Goal: Task Accomplishment & Management: Complete application form

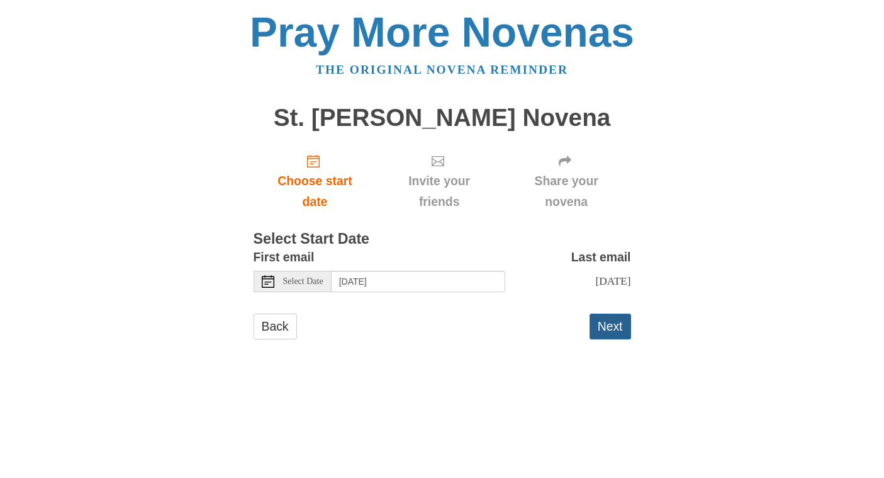
click at [616, 323] on button "Next" at bounding box center [611, 326] width 42 height 26
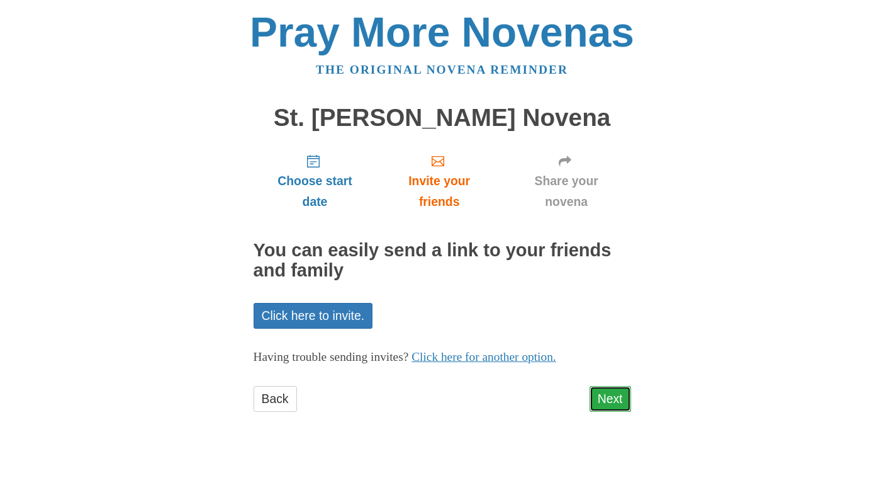
click at [619, 399] on link "Next" at bounding box center [611, 399] width 42 height 26
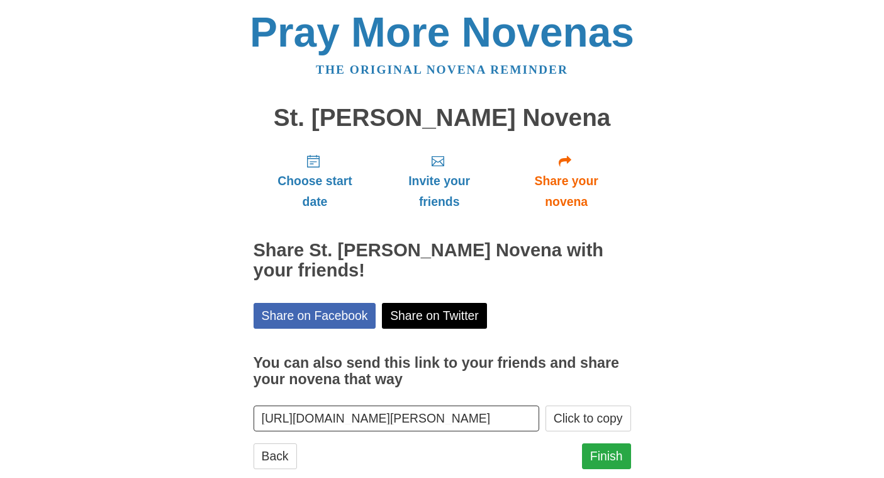
scroll to position [28, 0]
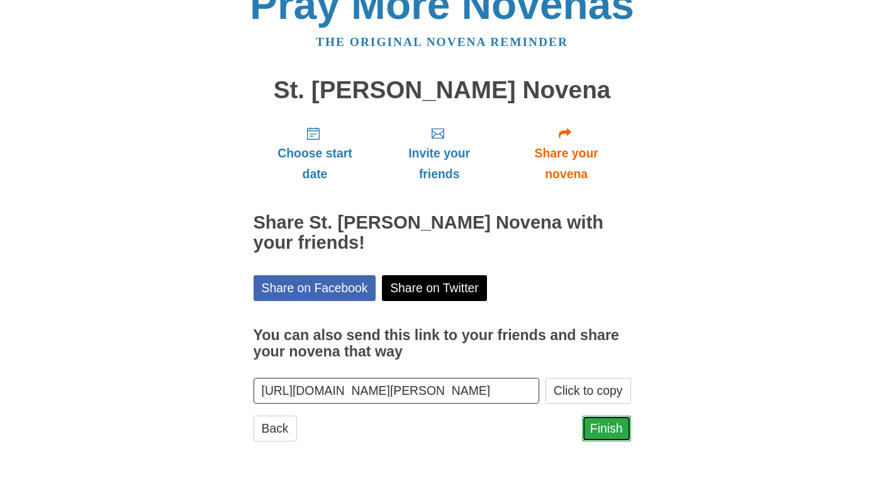
click at [599, 427] on link "Finish" at bounding box center [606, 428] width 49 height 26
